Goal: Information Seeking & Learning: Check status

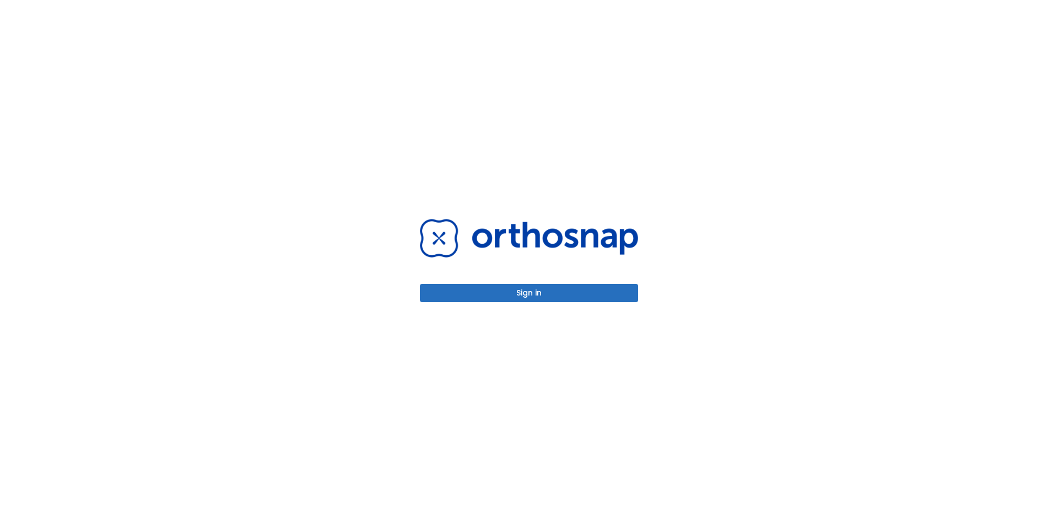
click at [548, 296] on button "Sign in" at bounding box center [529, 293] width 218 height 18
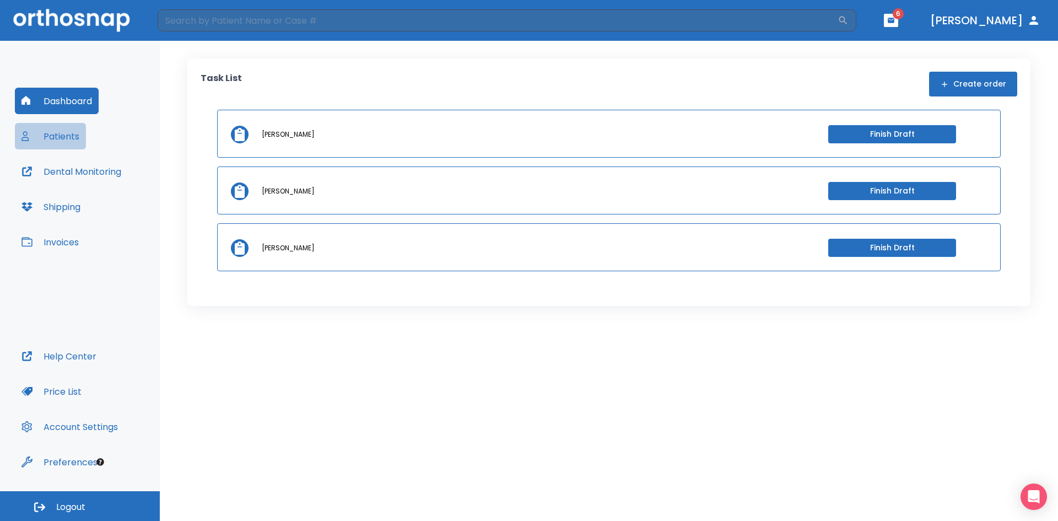
click at [70, 136] on button "Patients" at bounding box center [50, 136] width 71 height 26
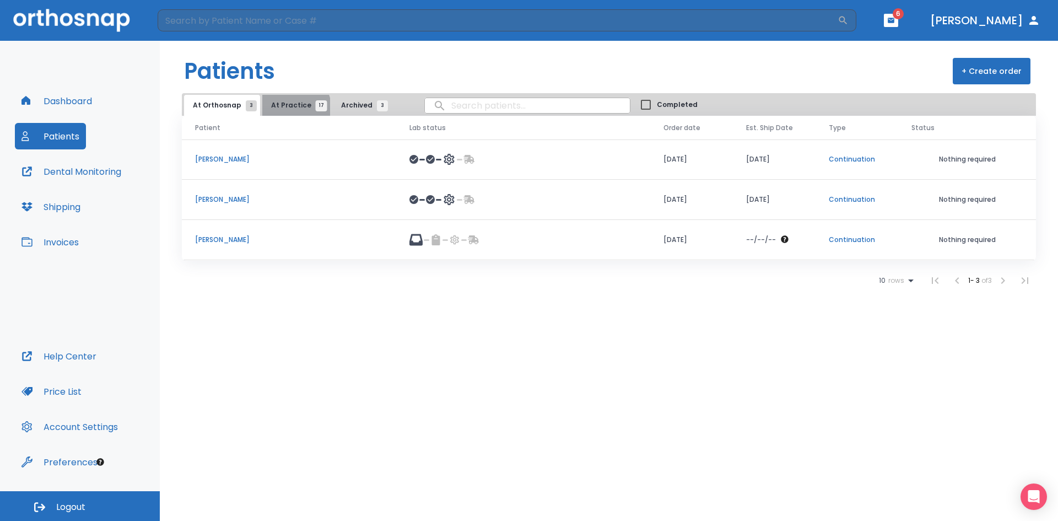
click at [291, 107] on span "At Practice 17" at bounding box center [296, 105] width 50 height 10
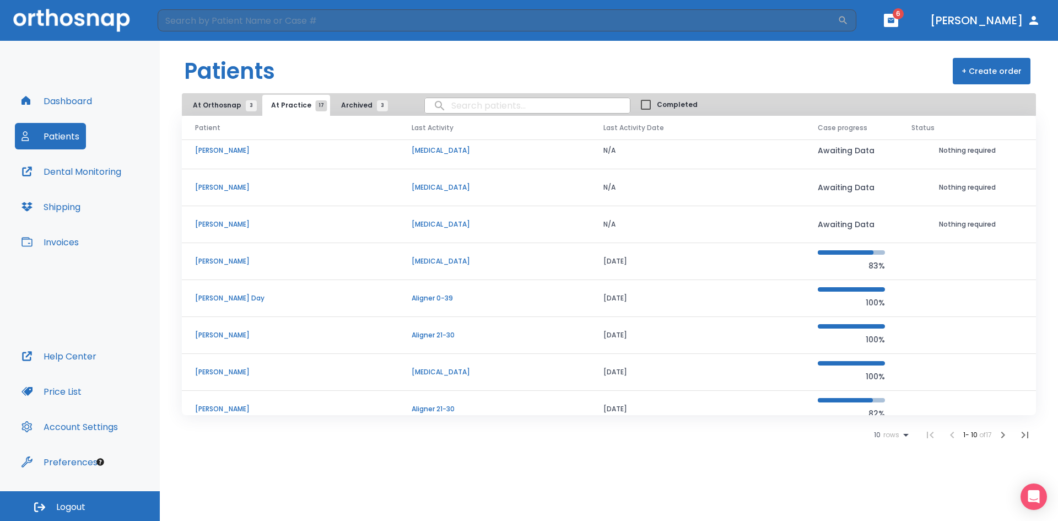
scroll to position [94, 0]
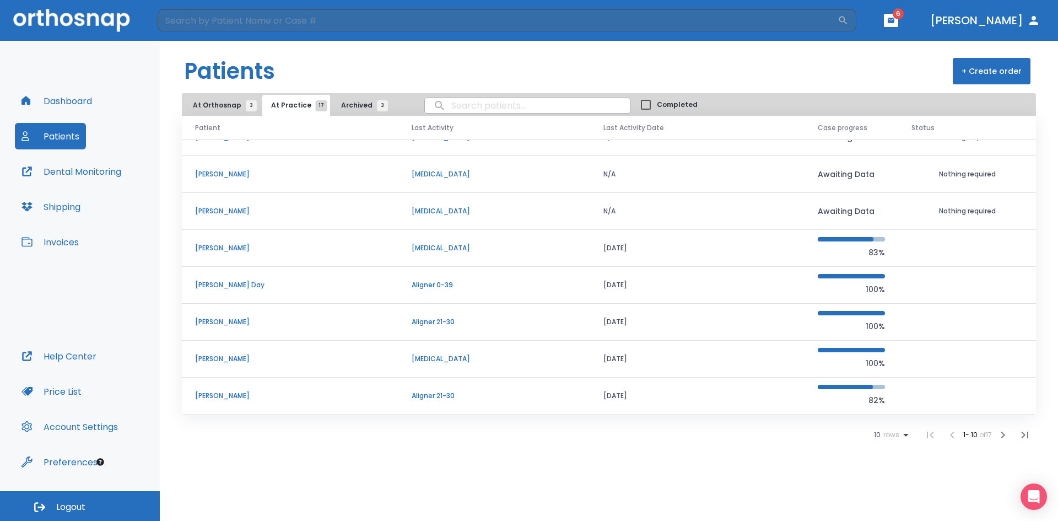
click at [225, 397] on p "John Wentrack" at bounding box center [290, 396] width 190 height 10
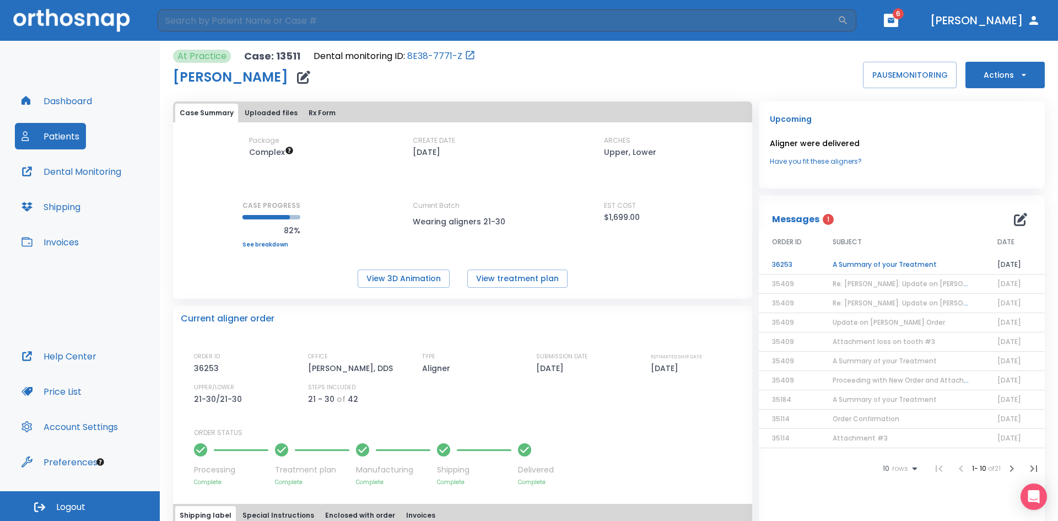
click at [871, 261] on td "A Summary of your Treatment" at bounding box center [901, 264] width 165 height 19
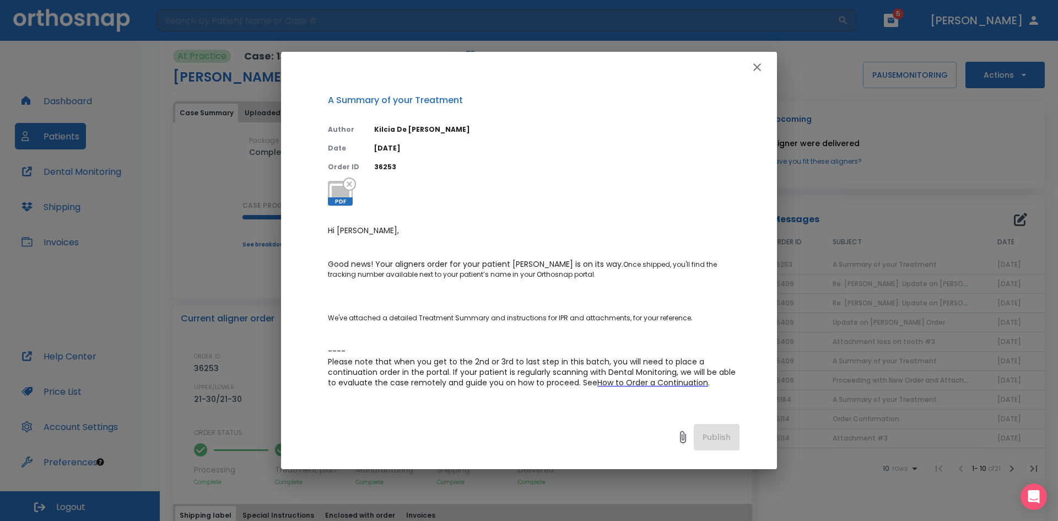
click at [755, 65] on icon "button" at bounding box center [757, 67] width 8 height 8
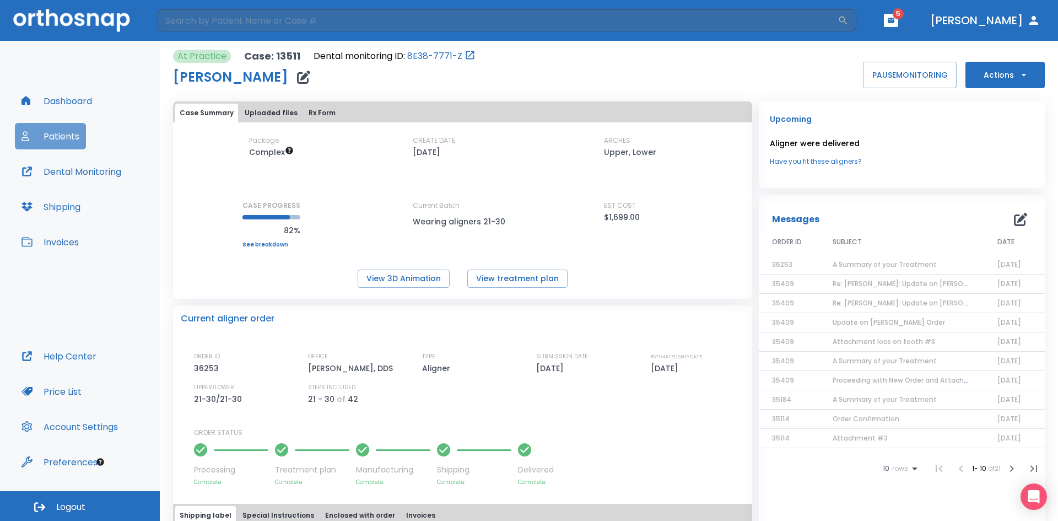
click at [64, 134] on button "Patients" at bounding box center [50, 136] width 71 height 26
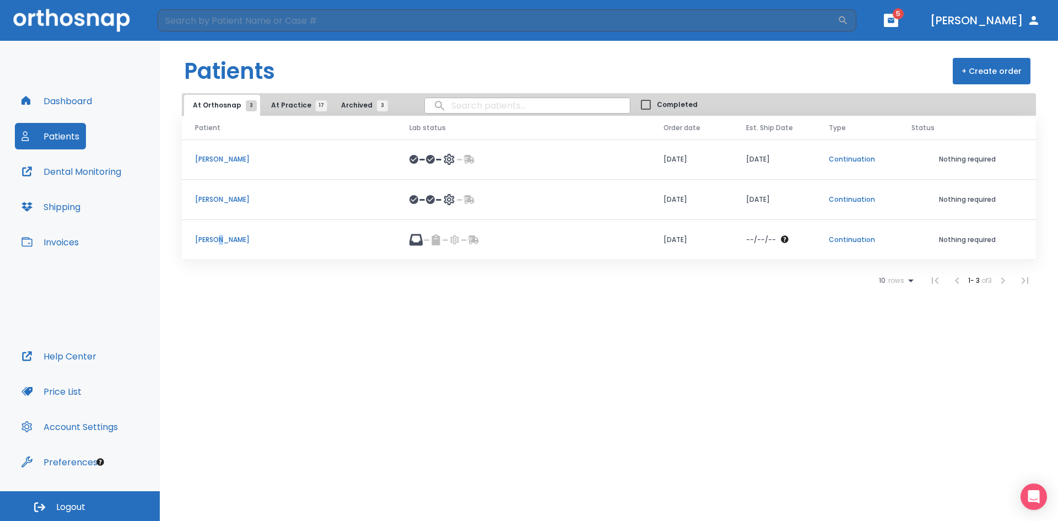
click at [220, 241] on p "Alexander Boyd" at bounding box center [289, 240] width 188 height 10
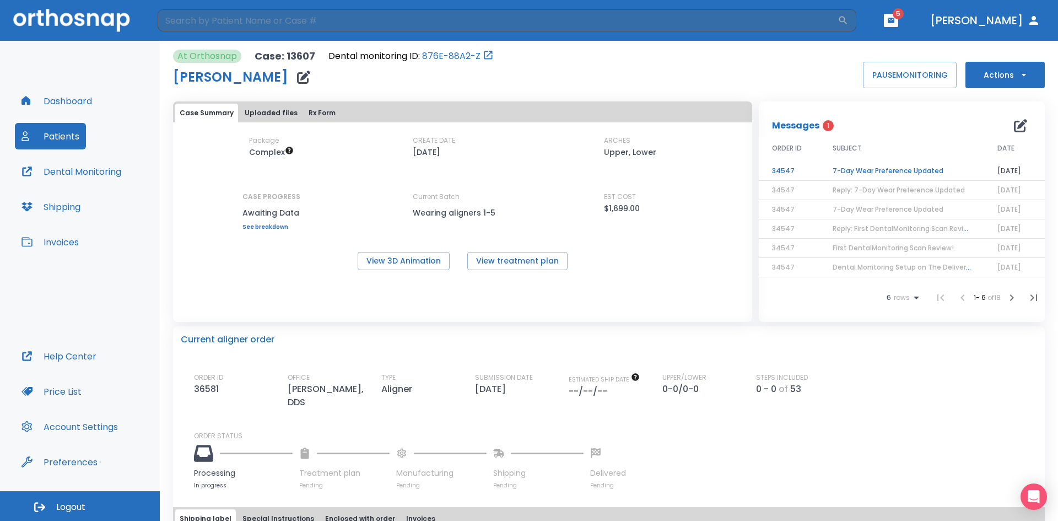
click at [901, 171] on td "7-Day Wear Preference Updated" at bounding box center [901, 170] width 165 height 19
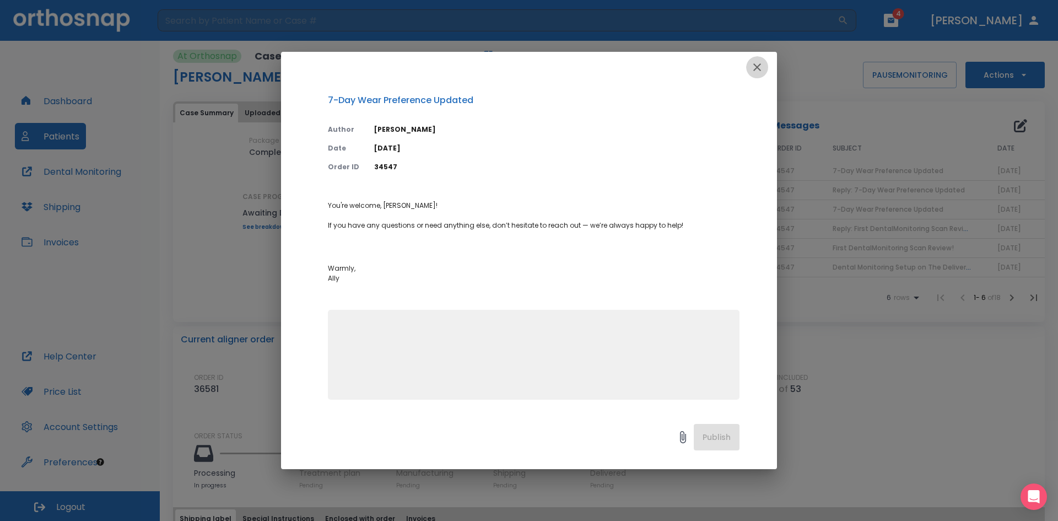
click at [752, 65] on icon "button" at bounding box center [756, 67] width 13 height 13
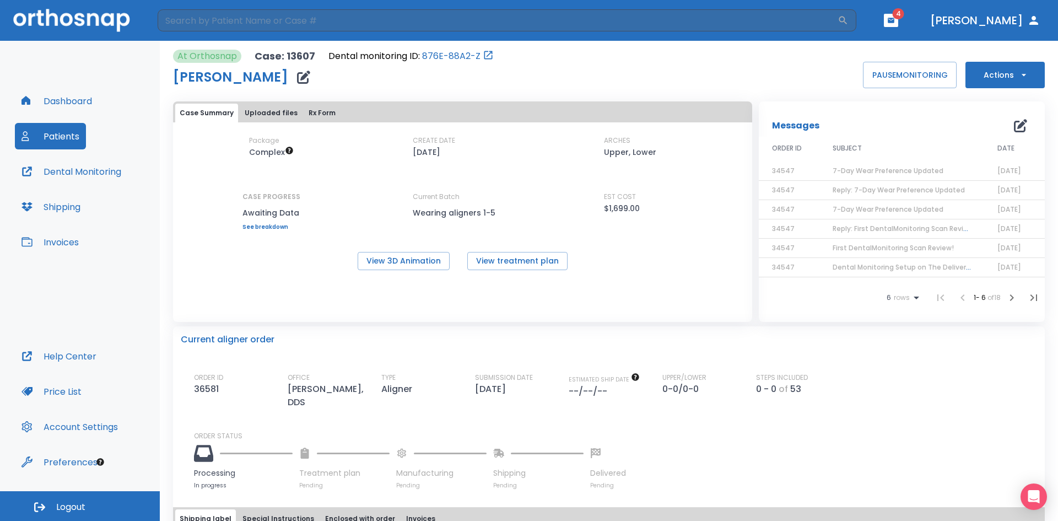
click at [70, 133] on button "Patients" at bounding box center [50, 136] width 71 height 26
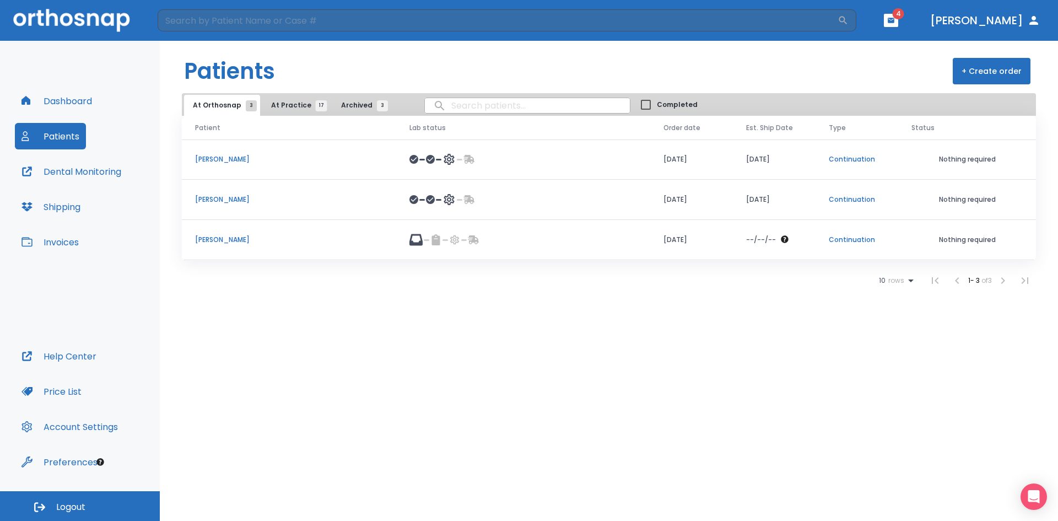
click at [287, 103] on span "At Practice 17" at bounding box center [296, 105] width 50 height 10
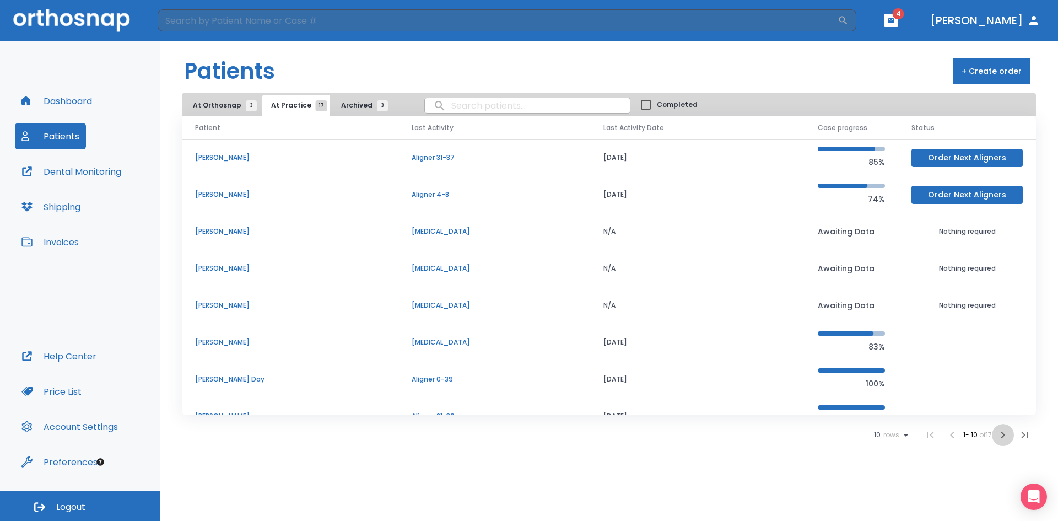
click at [999, 433] on icon "button" at bounding box center [1002, 434] width 13 height 13
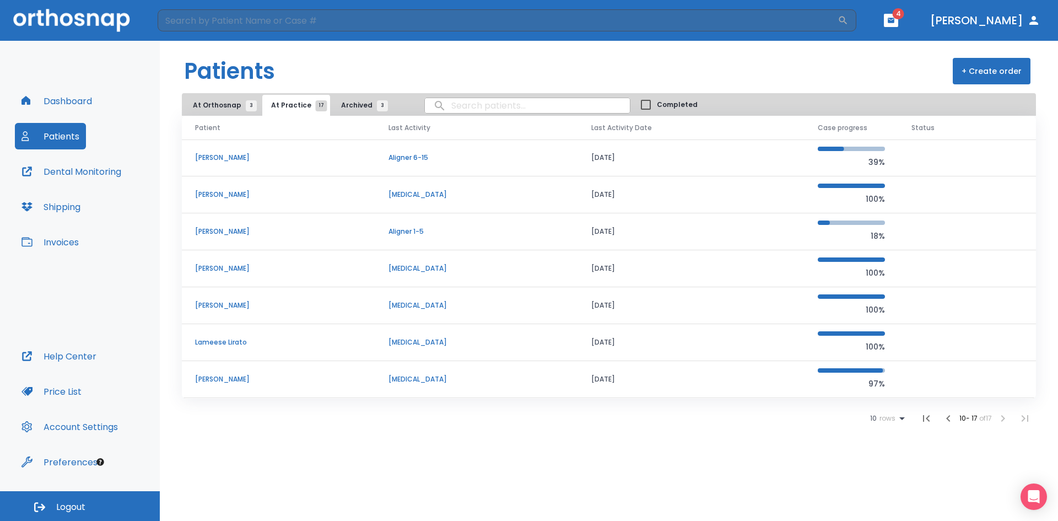
click at [211, 229] on p "Robert Leach" at bounding box center [278, 231] width 167 height 10
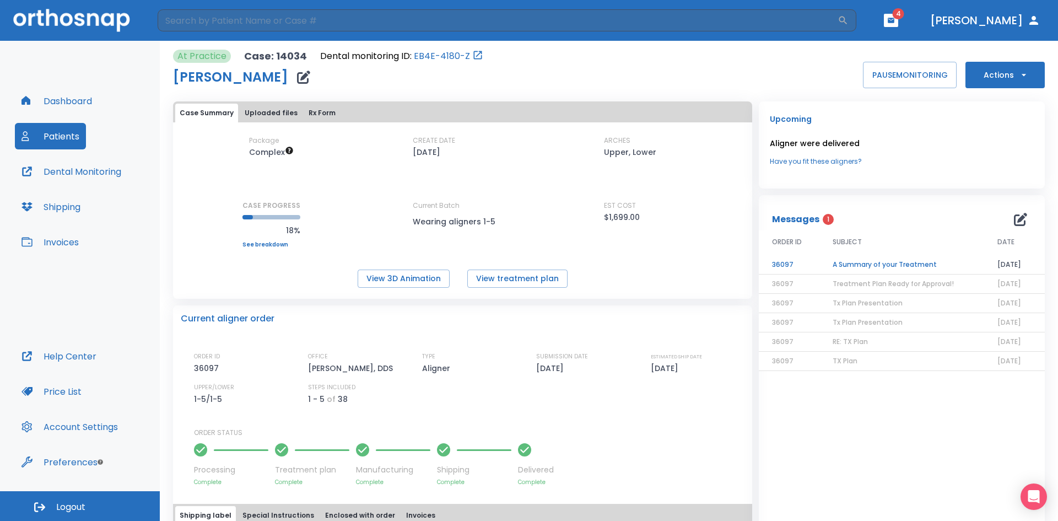
click at [884, 265] on td "A Summary of your Treatment" at bounding box center [901, 264] width 165 height 19
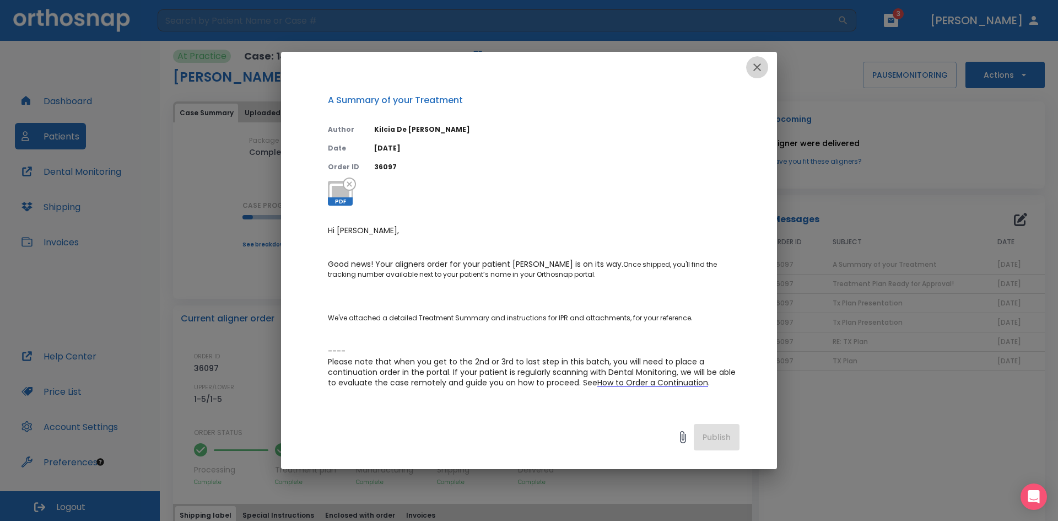
click at [759, 65] on icon "button" at bounding box center [757, 67] width 8 height 8
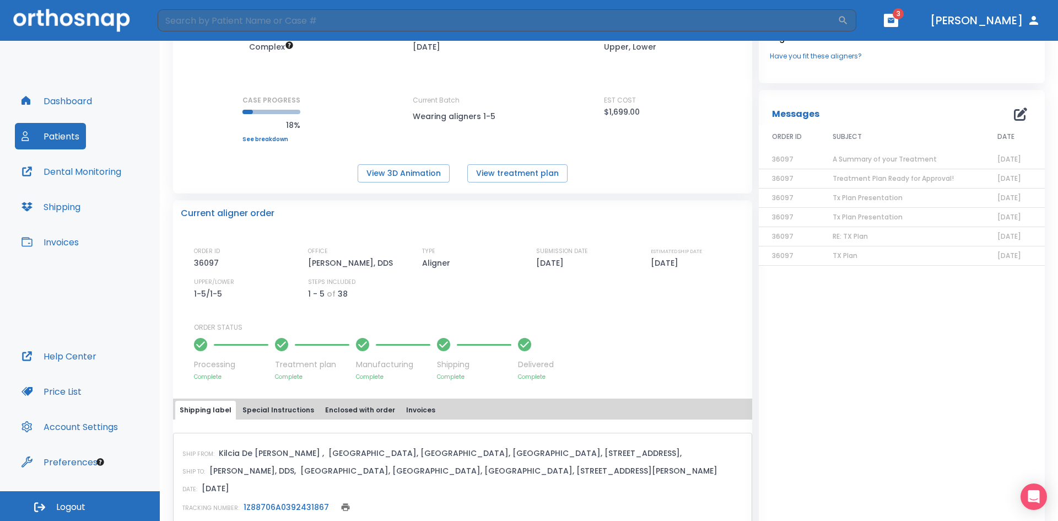
scroll to position [110, 0]
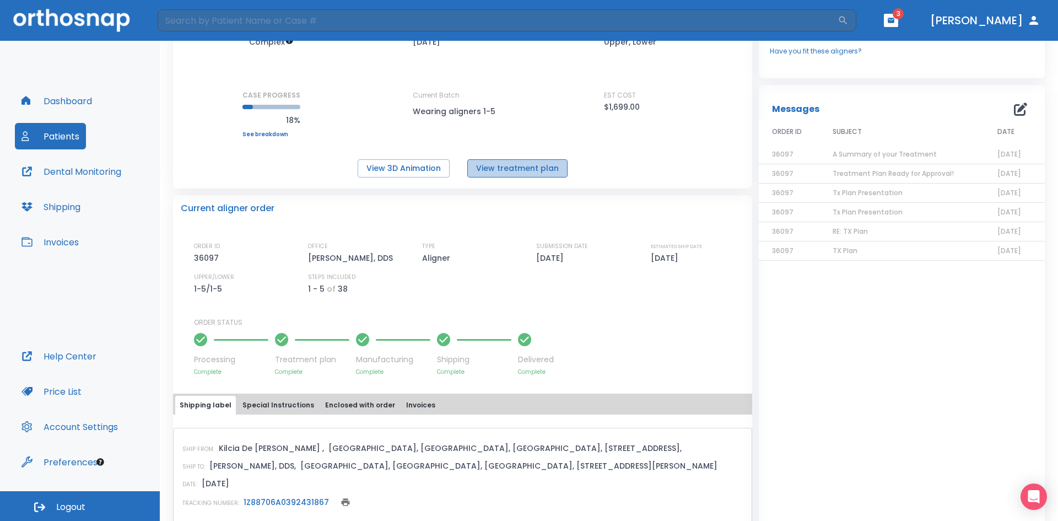
click at [517, 169] on button "View treatment plan" at bounding box center [517, 168] width 100 height 18
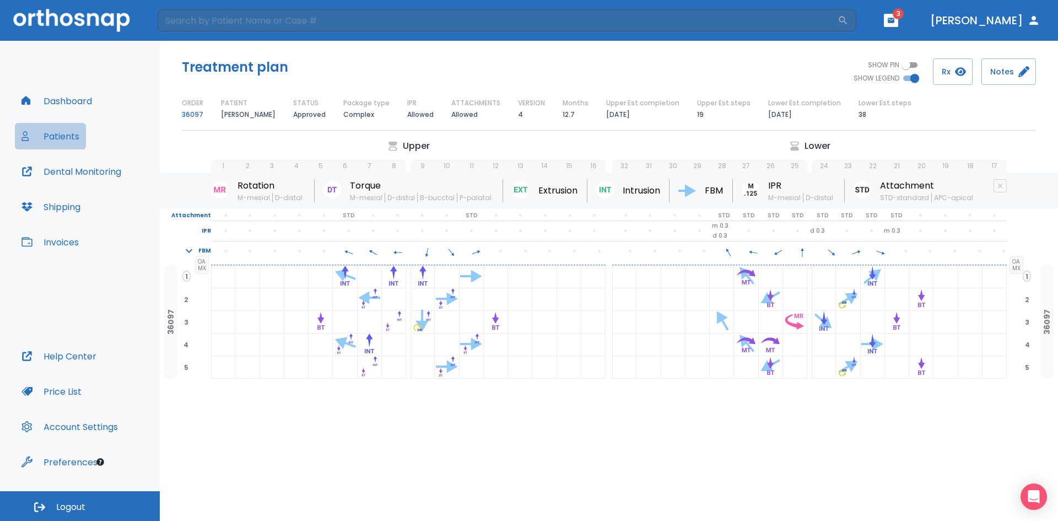
click at [69, 141] on button "Patients" at bounding box center [50, 136] width 71 height 26
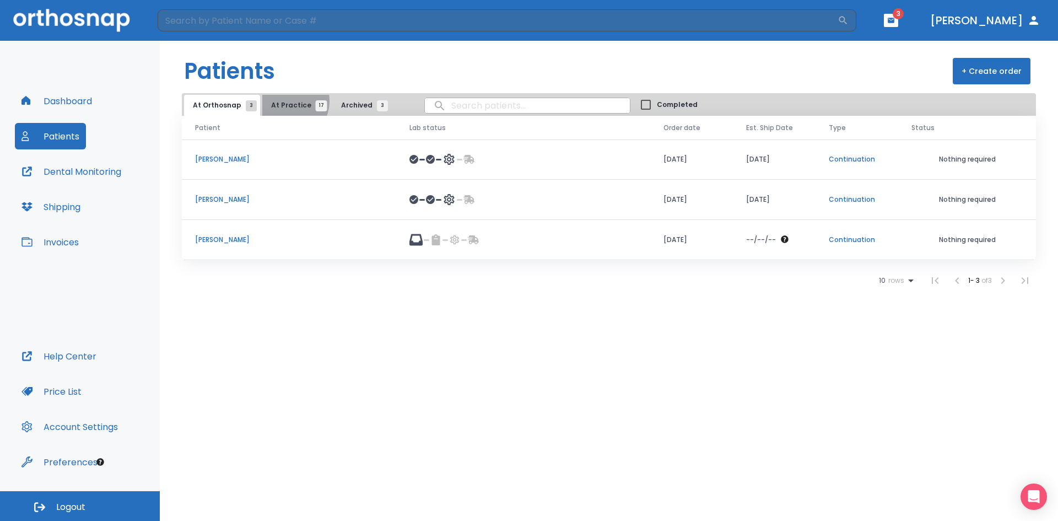
click at [283, 101] on span "At Practice 17" at bounding box center [296, 105] width 50 height 10
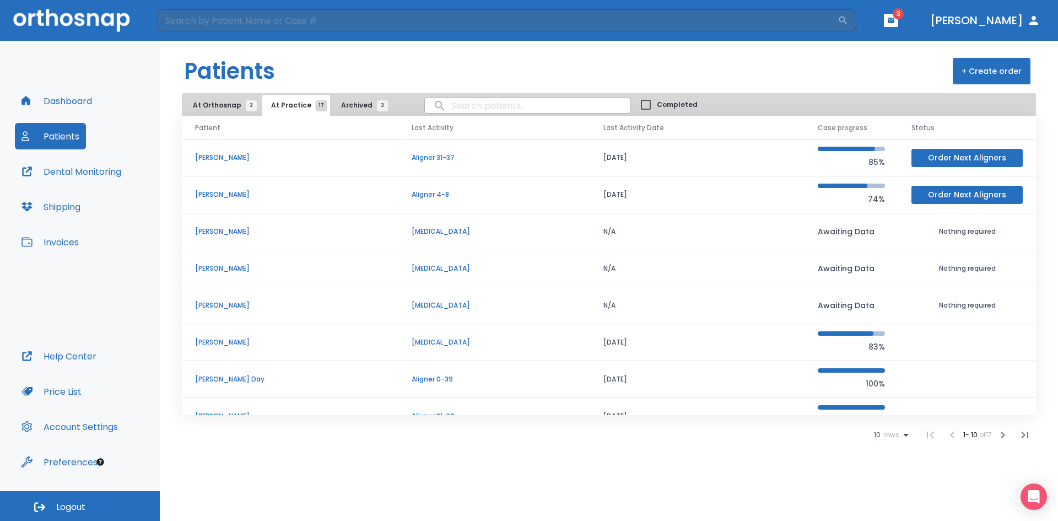
click at [1001, 434] on icon "button" at bounding box center [1002, 434] width 13 height 13
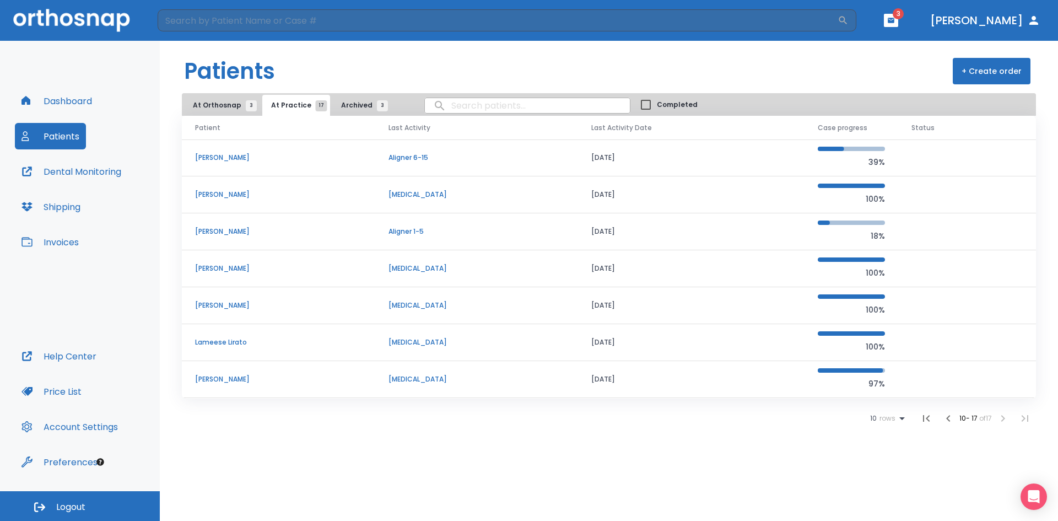
click at [219, 339] on p "Lameese Lirato" at bounding box center [278, 342] width 167 height 10
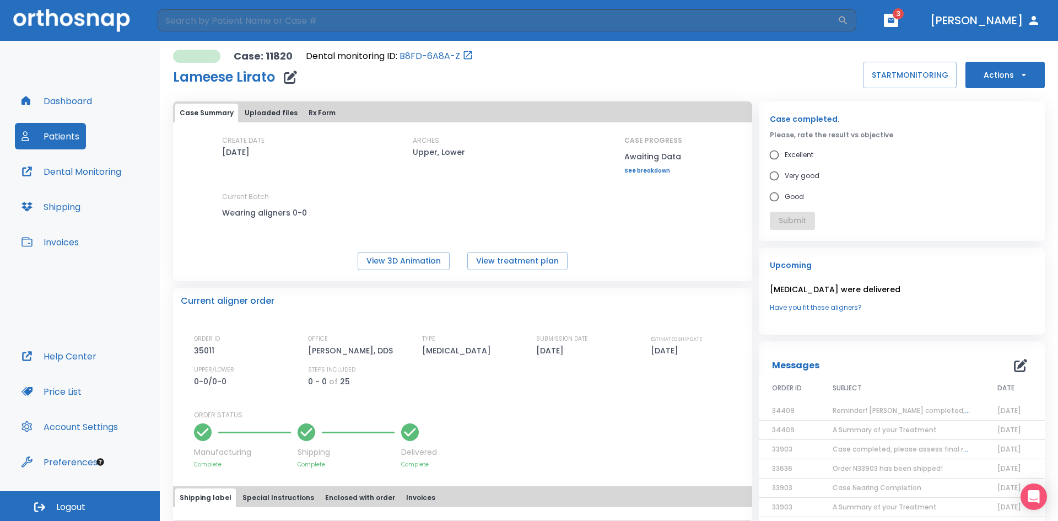
click at [881, 414] on span "Reminder! Case completed, please assess final result!" at bounding box center [943, 409] width 223 height 9
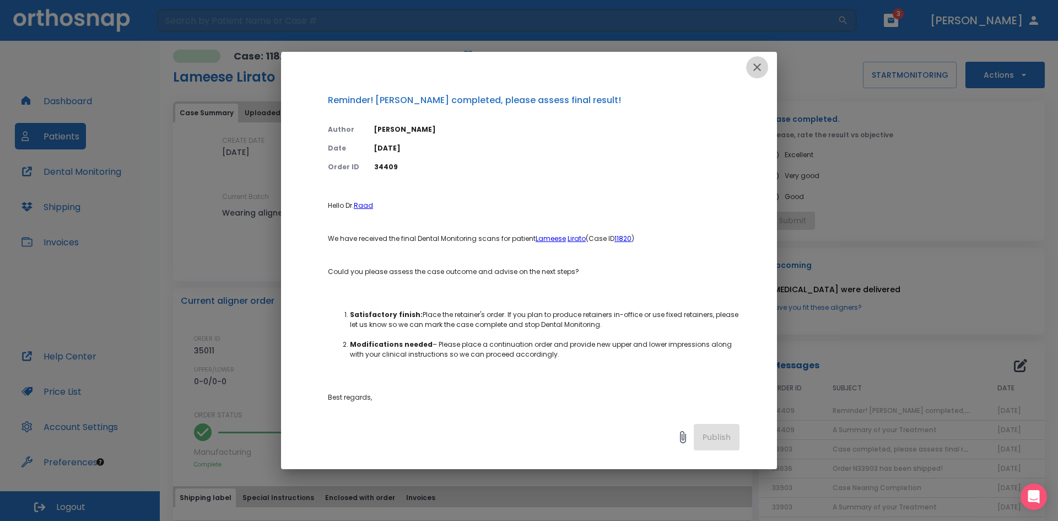
click at [752, 67] on icon "button" at bounding box center [756, 67] width 13 height 13
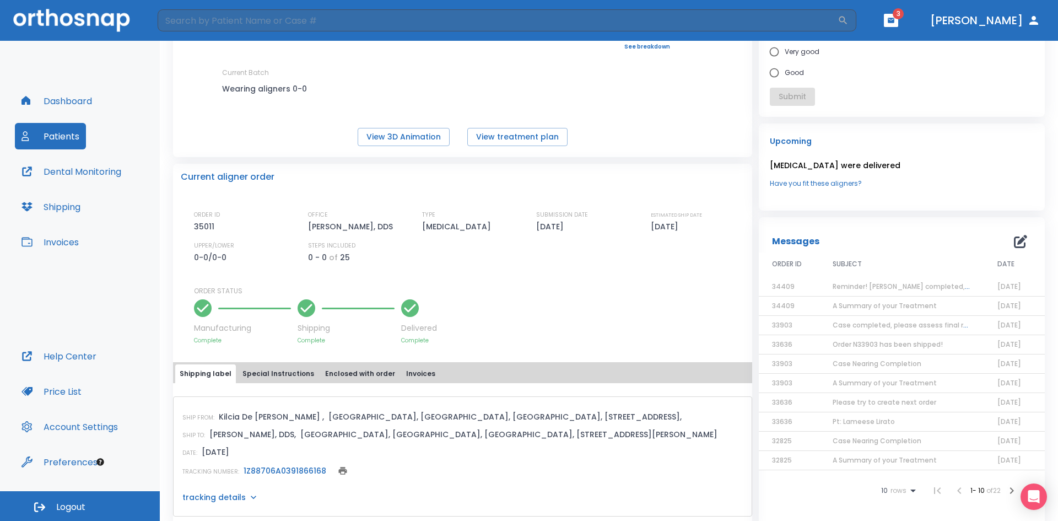
scroll to position [110, 0]
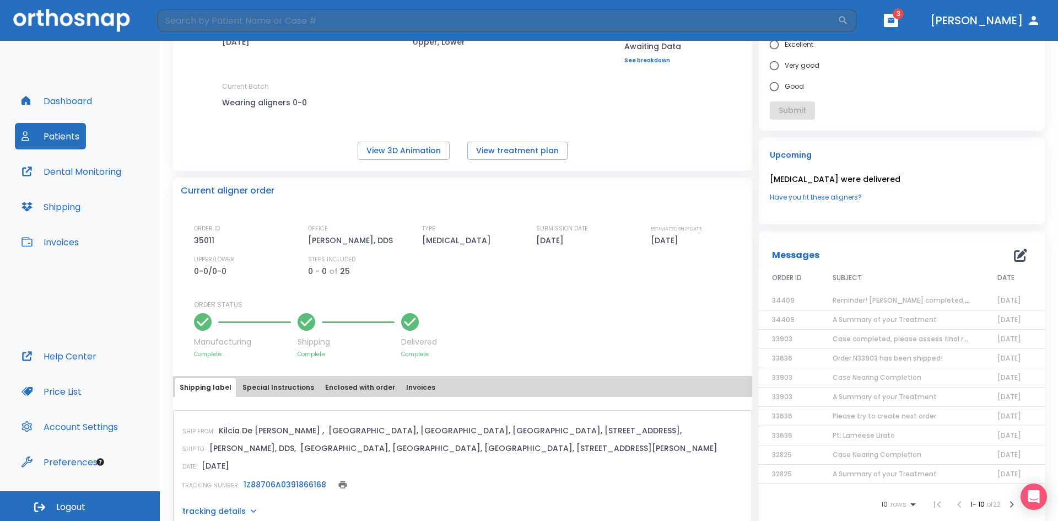
click at [871, 321] on span "A Summary of your Treatment" at bounding box center [884, 319] width 104 height 9
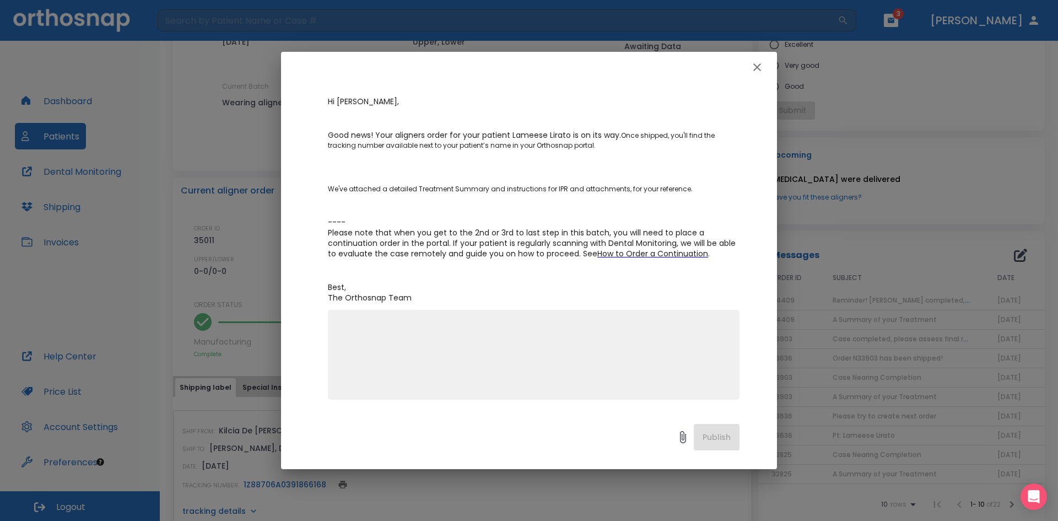
scroll to position [0, 0]
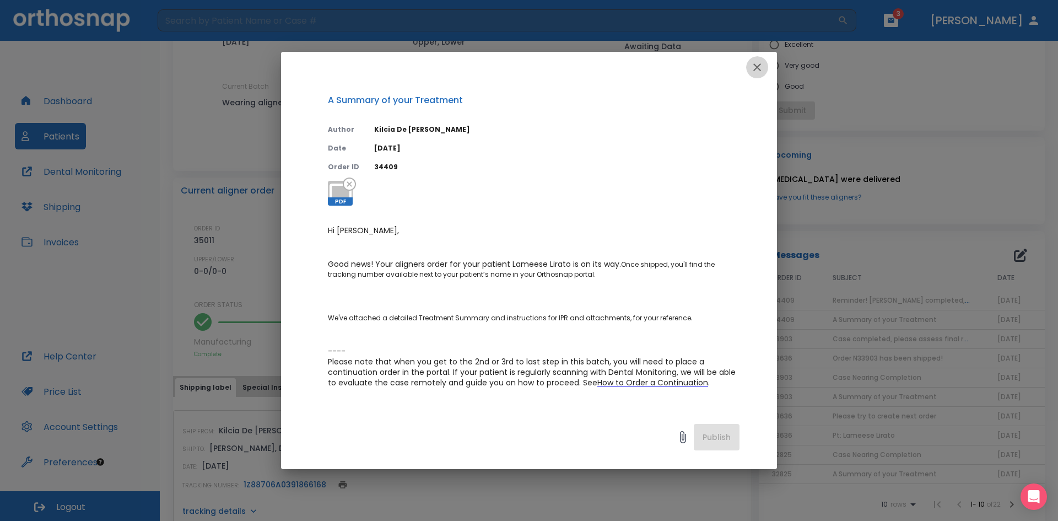
click at [754, 70] on icon "button" at bounding box center [757, 67] width 8 height 8
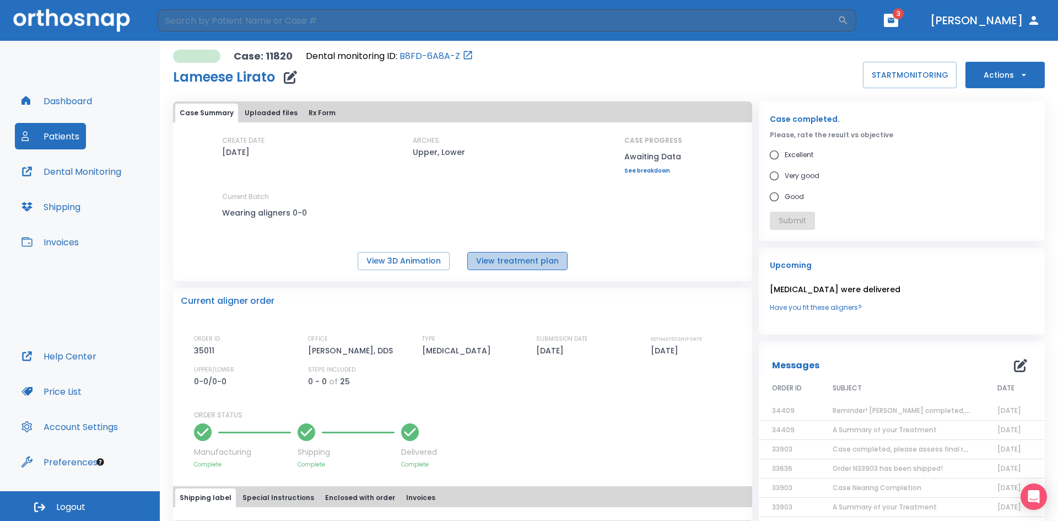
click at [532, 254] on button "View treatment plan" at bounding box center [517, 261] width 100 height 18
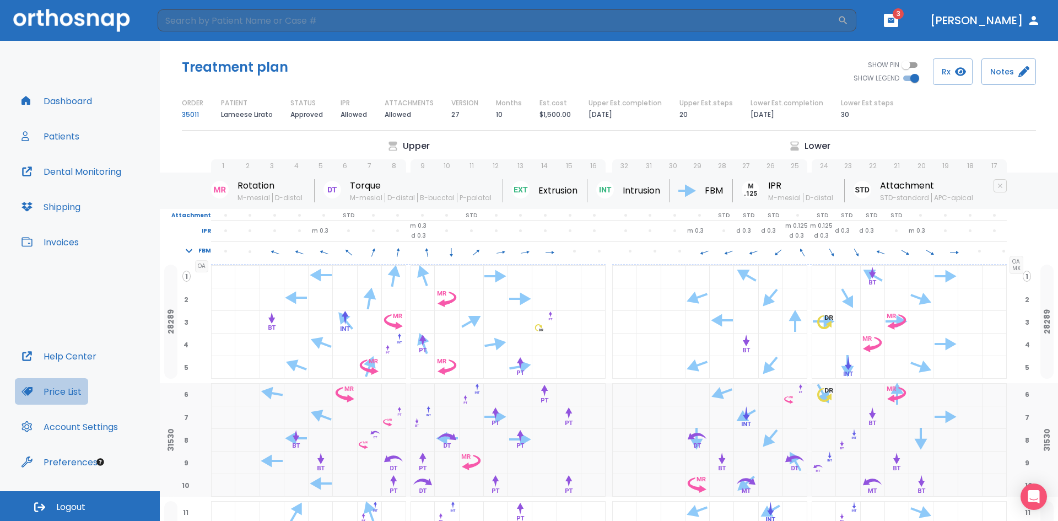
click at [63, 391] on button "Price List" at bounding box center [51, 391] width 73 height 26
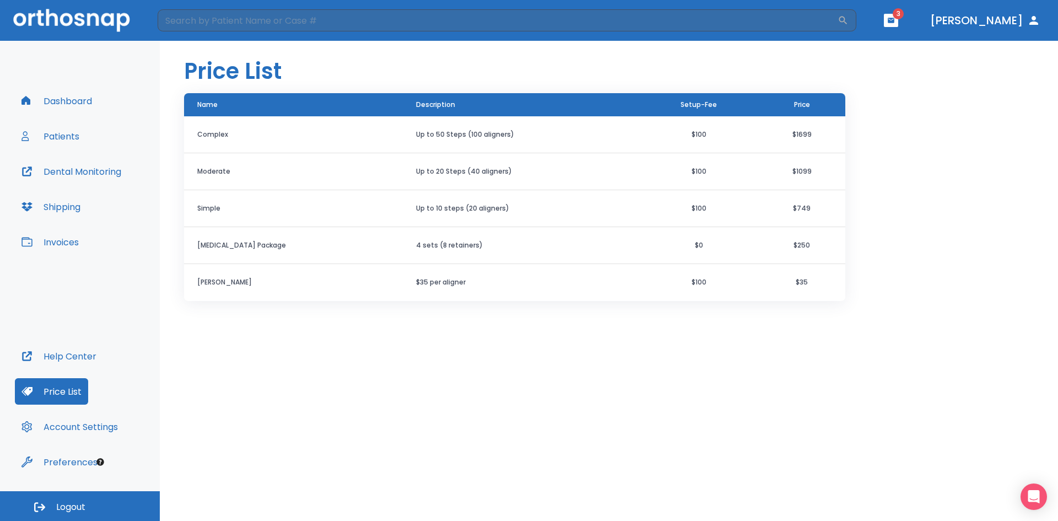
click at [66, 139] on button "Patients" at bounding box center [50, 136] width 71 height 26
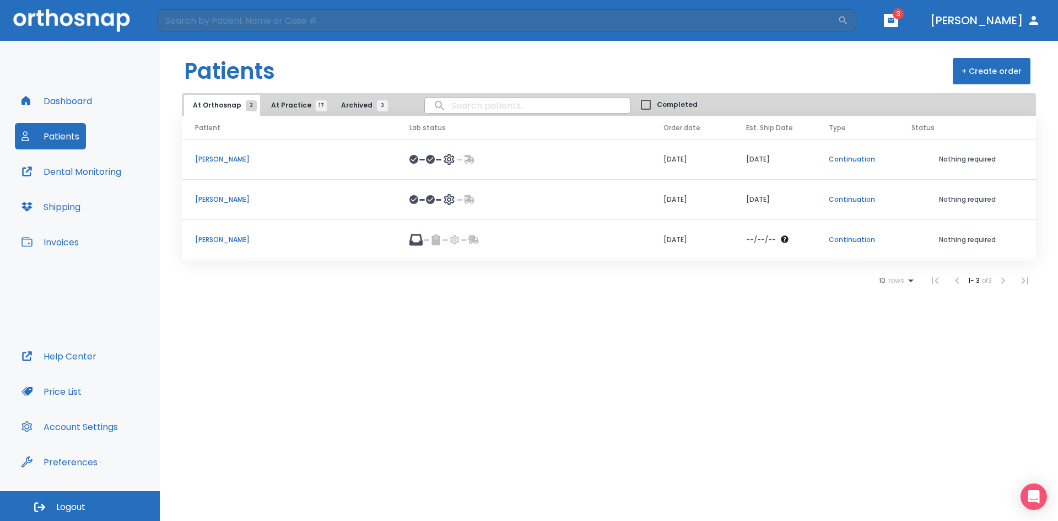
click at [297, 103] on span "At Practice 17" at bounding box center [296, 105] width 50 height 10
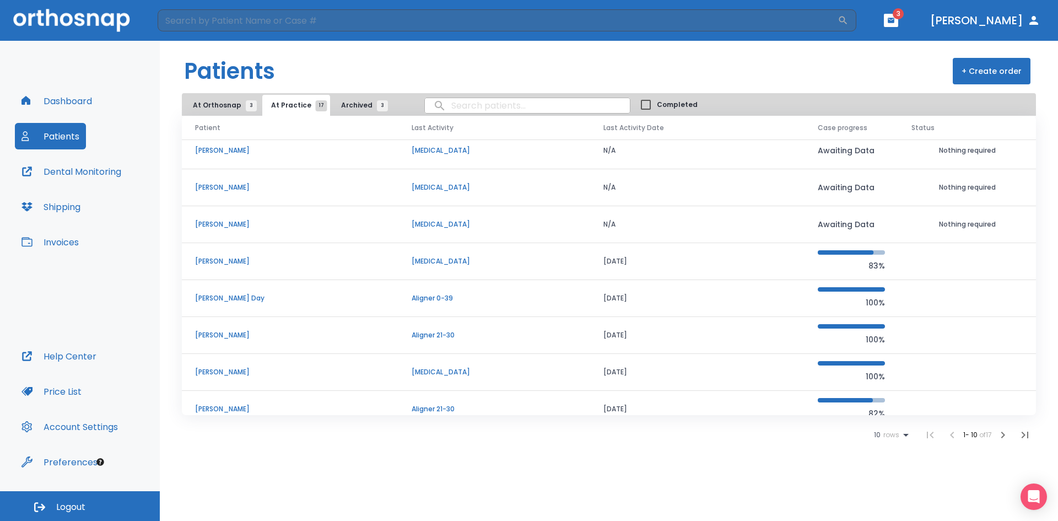
scroll to position [94, 0]
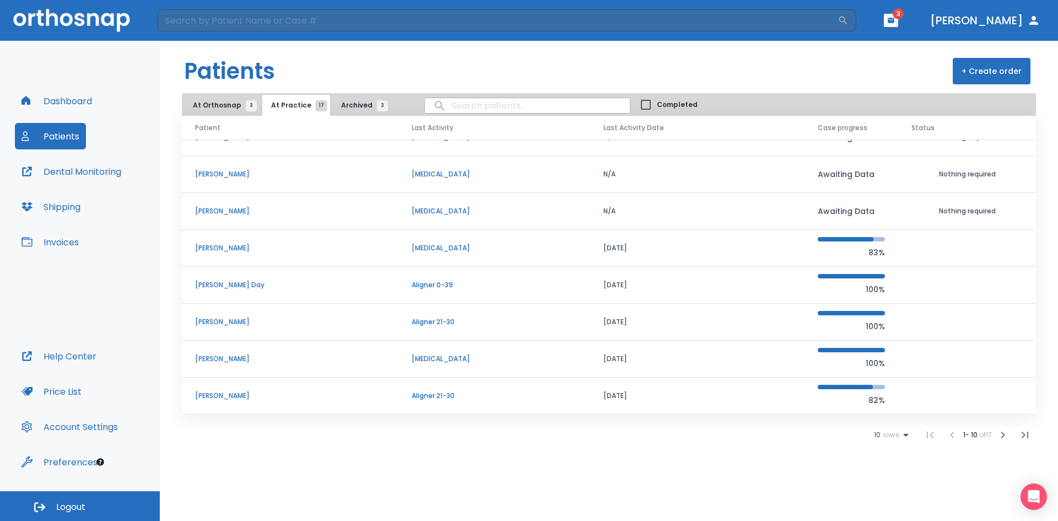
click at [1001, 432] on icon "button" at bounding box center [1003, 434] width 4 height 7
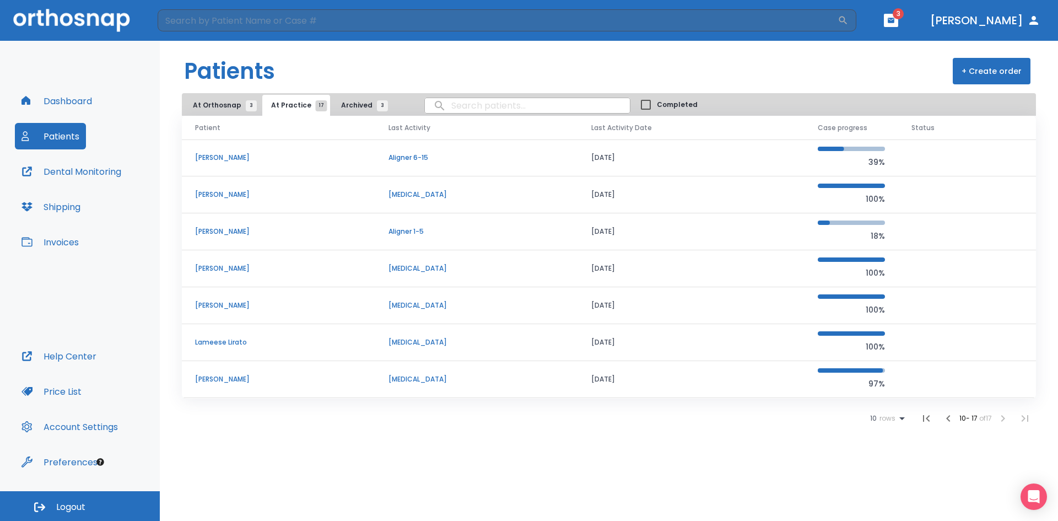
click at [231, 159] on p "Annette Pocica" at bounding box center [278, 158] width 167 height 10
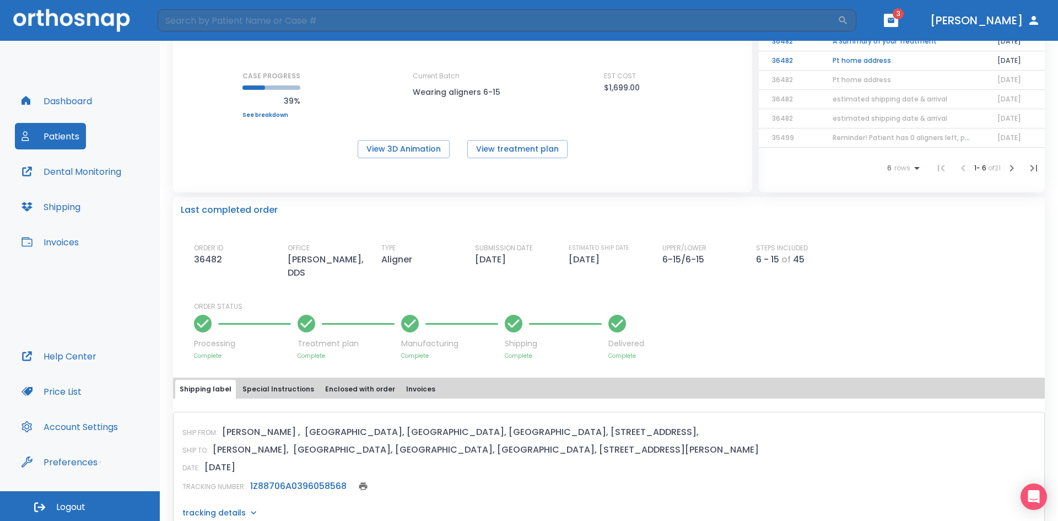
scroll to position [165, 0]
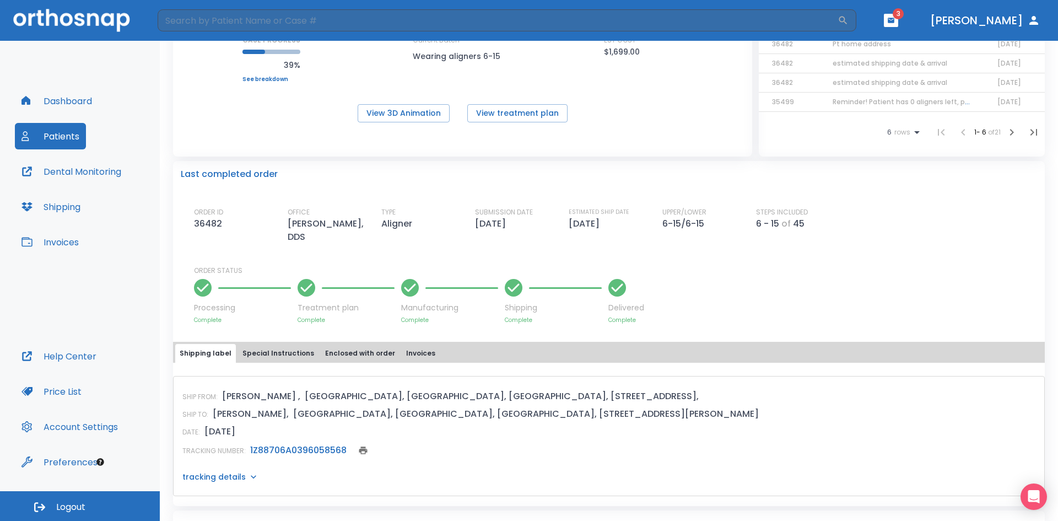
click at [308, 449] on link "1Z88706A0396058568" at bounding box center [298, 449] width 96 height 13
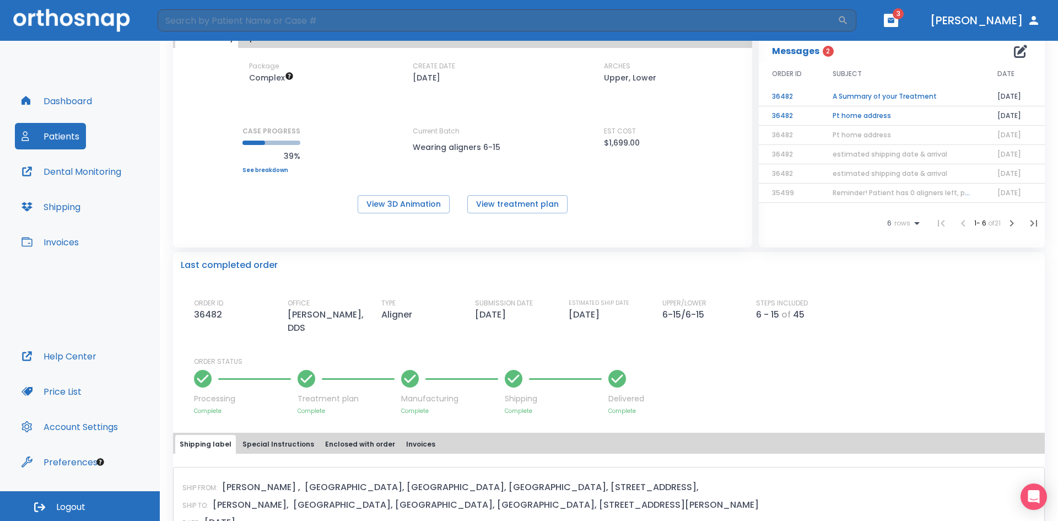
scroll to position [55, 0]
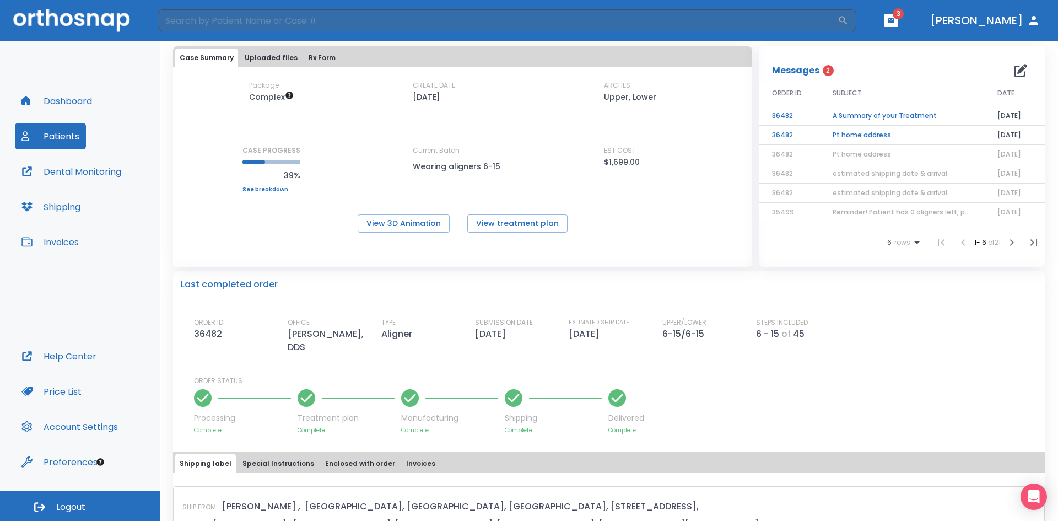
click at [830, 137] on td "Pt home address" at bounding box center [901, 135] width 165 height 19
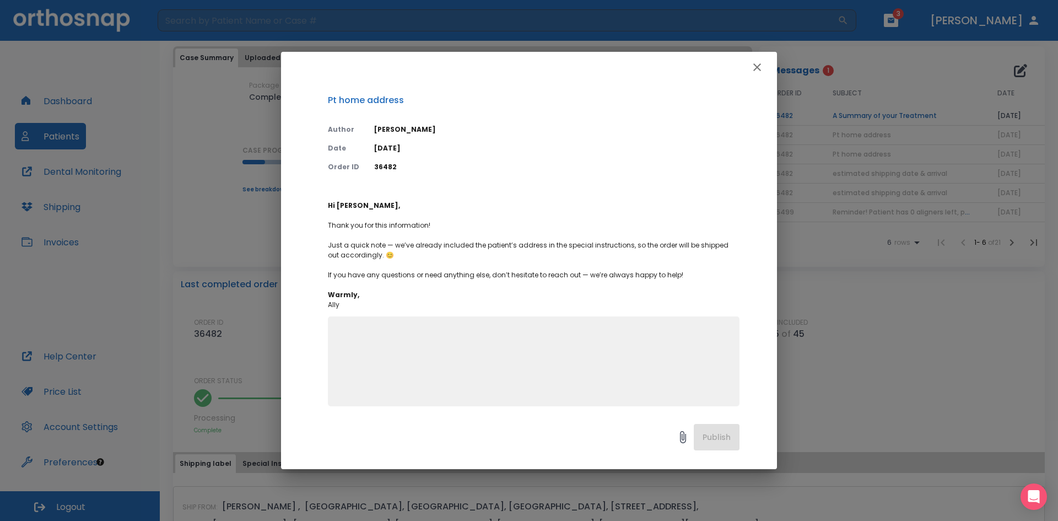
click at [756, 65] on icon "button" at bounding box center [756, 67] width 13 height 13
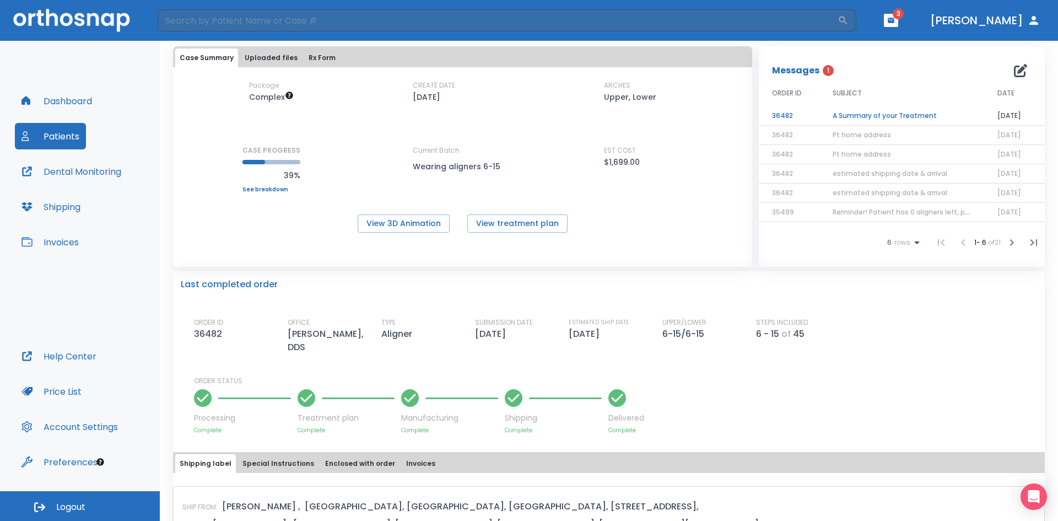
click at [868, 153] on span "Pt home address" at bounding box center [861, 153] width 58 height 9
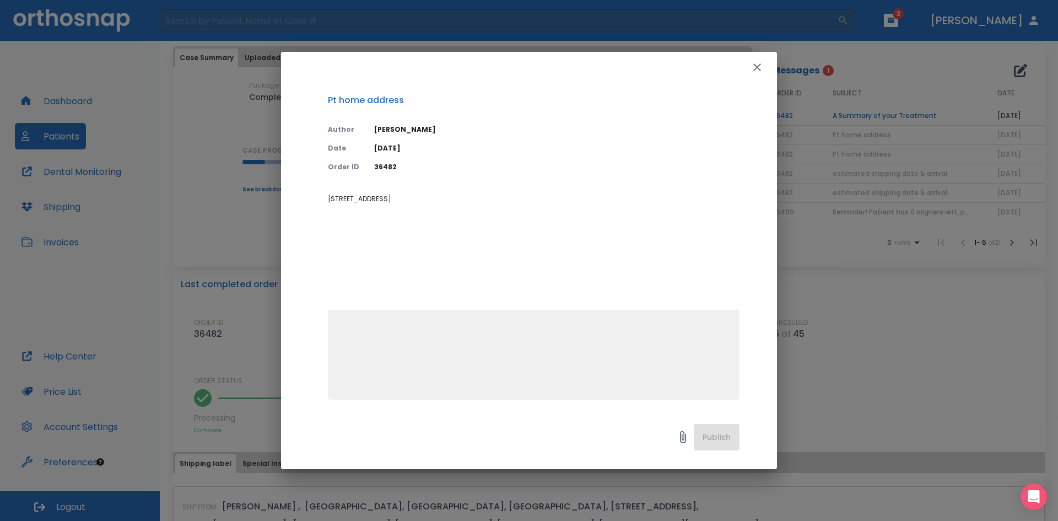
click at [757, 67] on icon "button" at bounding box center [757, 67] width 8 height 8
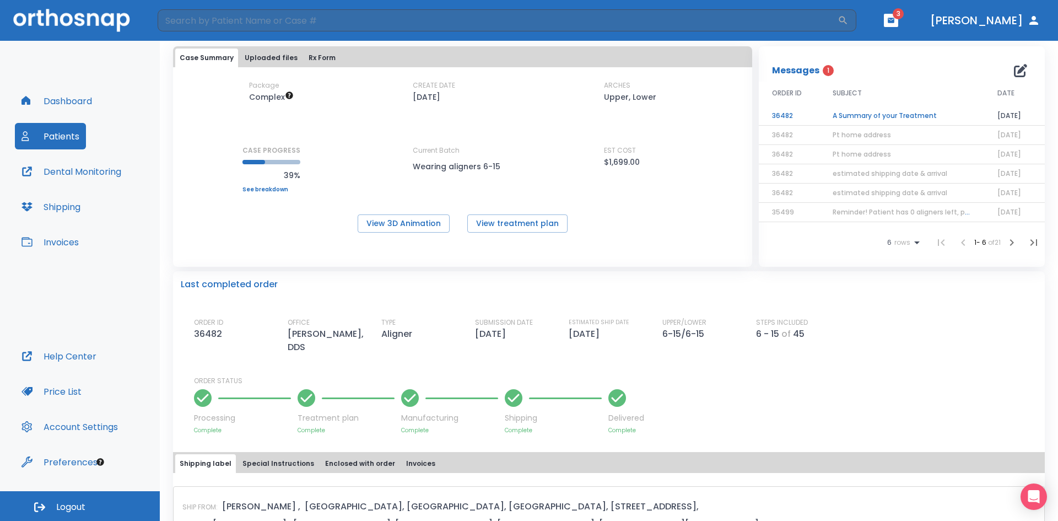
click at [858, 112] on td "A Summary of your Treatment" at bounding box center [901, 115] width 165 height 19
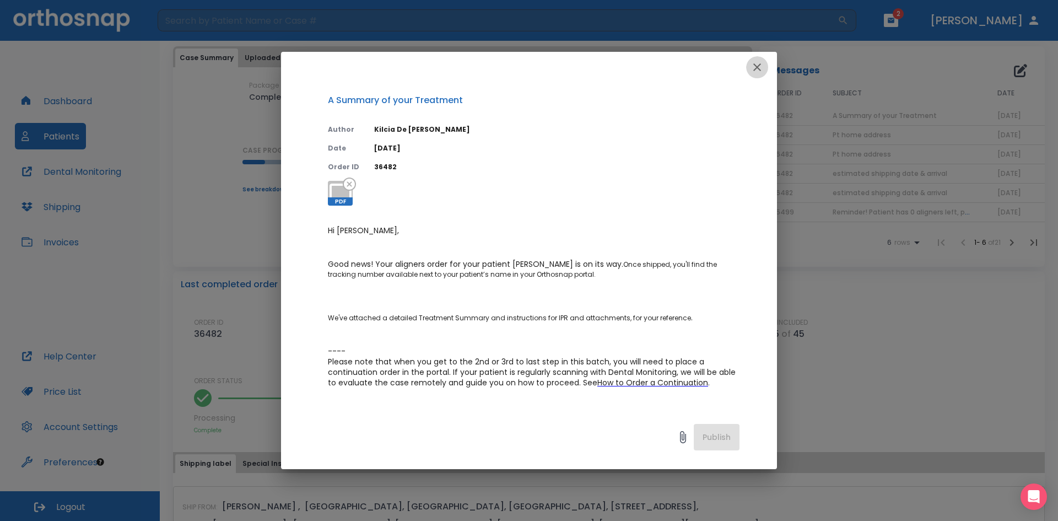
click at [756, 66] on icon "button" at bounding box center [757, 67] width 8 height 8
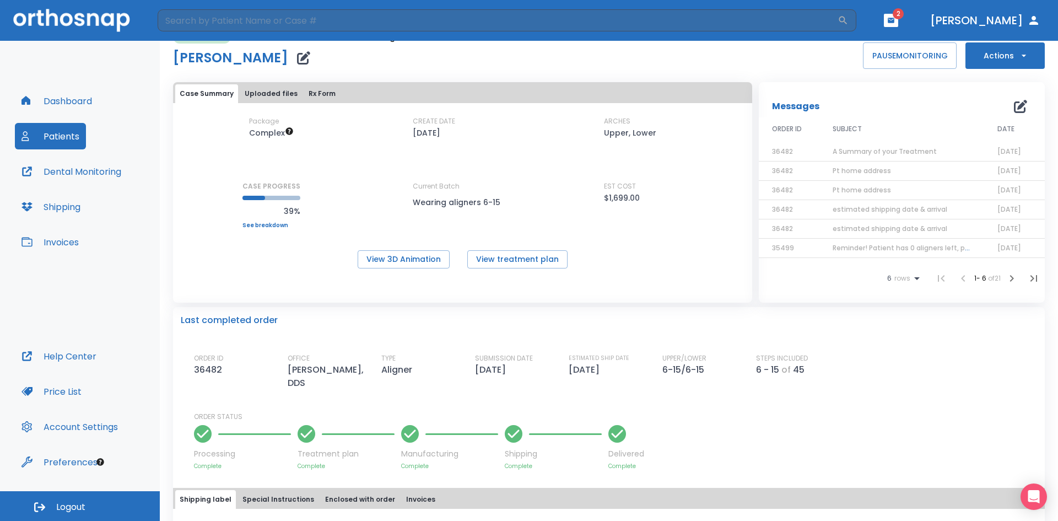
scroll to position [0, 0]
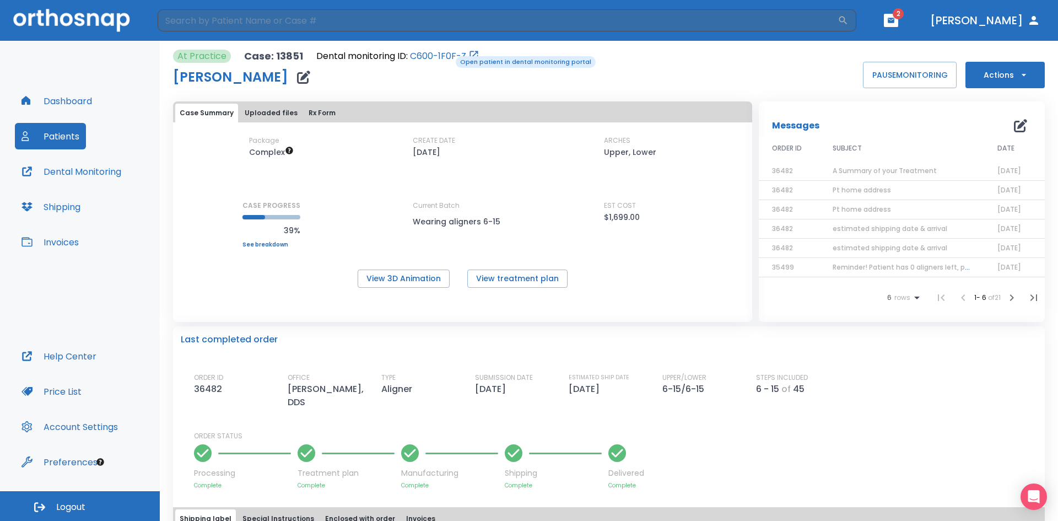
click at [448, 55] on link "C600-1F0F-Z" at bounding box center [438, 56] width 56 height 13
